Goal: Information Seeking & Learning: Learn about a topic

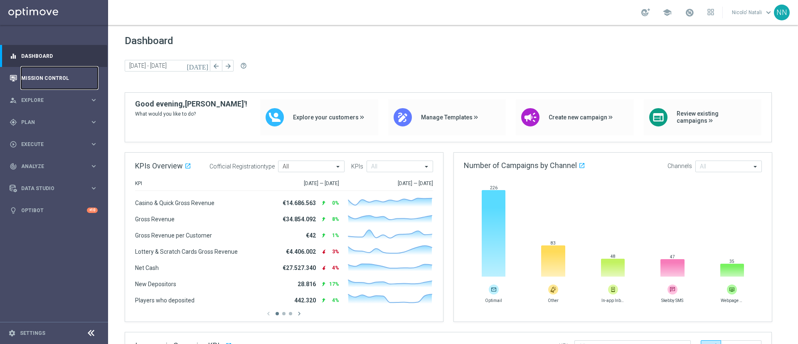
click at [55, 77] on link "Mission Control" at bounding box center [59, 78] width 76 height 22
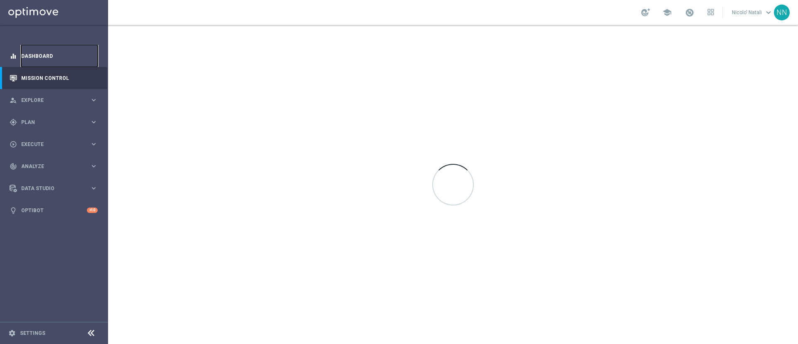
click at [32, 52] on link "Dashboard" at bounding box center [59, 56] width 76 height 22
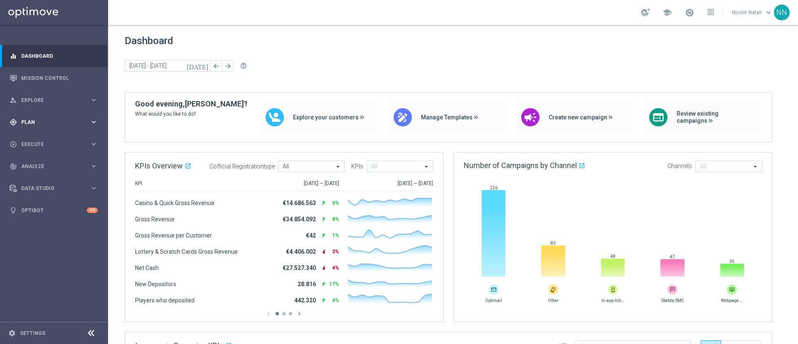
click at [29, 116] on div "gps_fixed Plan keyboard_arrow_right" at bounding box center [53, 122] width 107 height 22
click at [34, 96] on div "person_search Explore" at bounding box center [50, 99] width 80 height 7
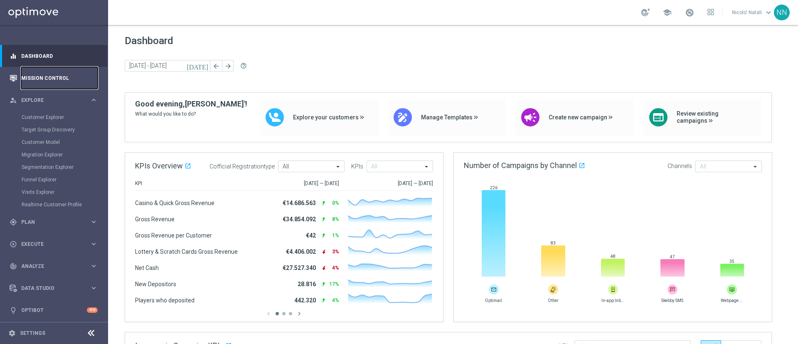
click at [39, 86] on link "Mission Control" at bounding box center [59, 78] width 76 height 22
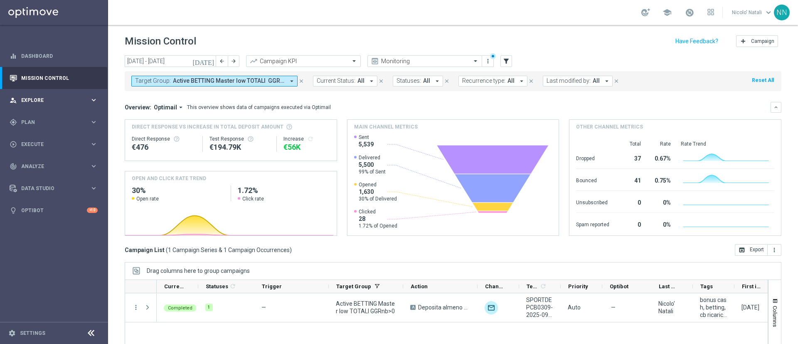
click at [27, 101] on span "Explore" at bounding box center [55, 100] width 69 height 5
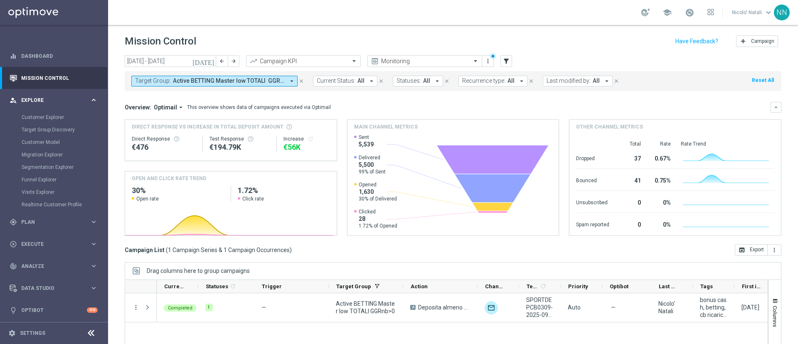
click at [27, 101] on span "Explore" at bounding box center [55, 100] width 69 height 5
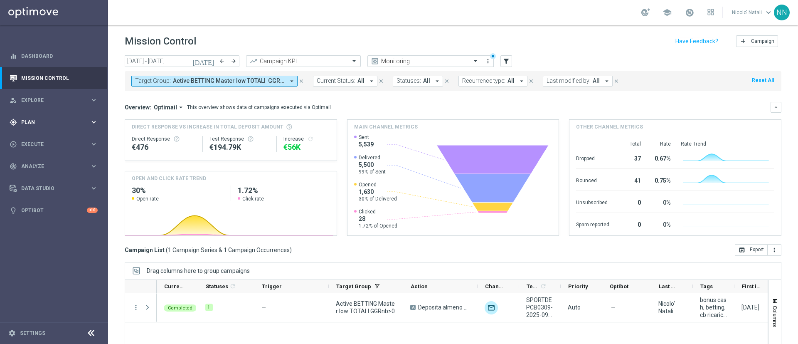
click at [27, 125] on div "gps_fixed Plan" at bounding box center [50, 121] width 80 height 7
click at [30, 137] on link "Target Groups" at bounding box center [54, 139] width 65 height 7
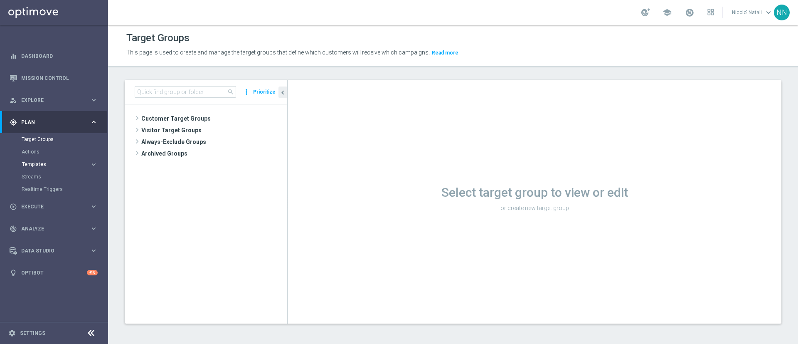
click at [31, 162] on span "Templates" at bounding box center [51, 164] width 59 height 5
click at [39, 166] on span "Templates" at bounding box center [51, 164] width 59 height 5
click at [36, 163] on span "Templates" at bounding box center [51, 164] width 59 height 5
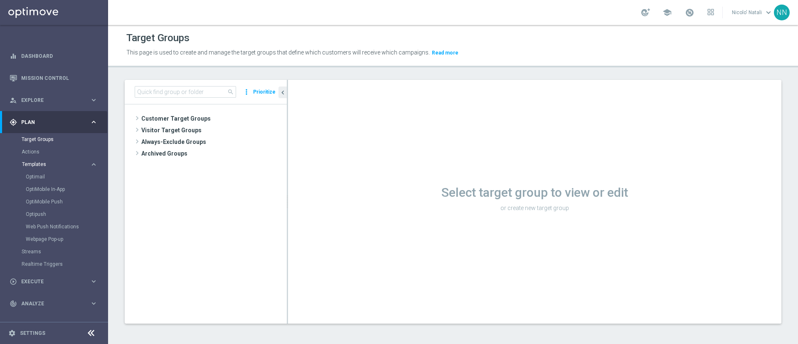
click at [36, 163] on span "Templates" at bounding box center [51, 164] width 59 height 5
click at [34, 149] on link "Actions" at bounding box center [54, 151] width 65 height 7
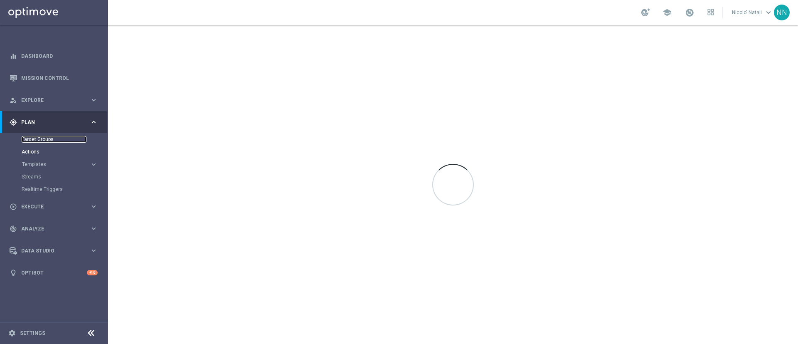
click at [33, 140] on link "Target Groups" at bounding box center [54, 139] width 65 height 7
click at [26, 91] on div "person_search Explore keyboard_arrow_right" at bounding box center [53, 100] width 107 height 22
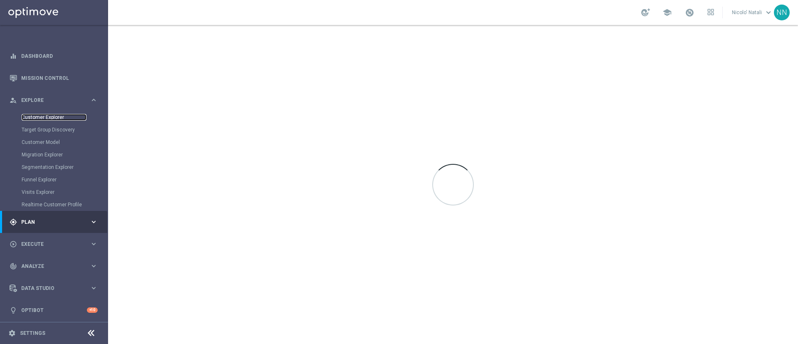
click at [32, 116] on link "Customer Explorer" at bounding box center [54, 117] width 65 height 7
